Goal: Navigation & Orientation: Find specific page/section

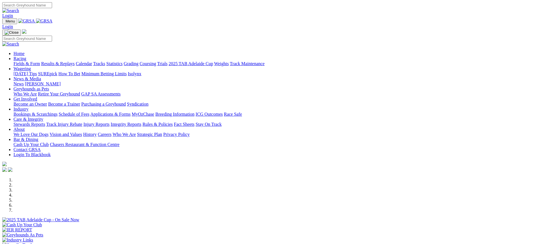
click at [60, 82] on link "[PERSON_NAME]" at bounding box center [43, 84] width 36 height 5
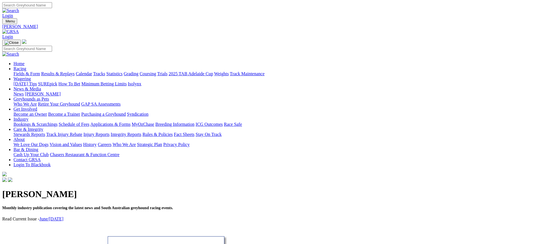
click at [19, 29] on img at bounding box center [10, 31] width 17 height 5
